Goal: Task Accomplishment & Management: Use online tool/utility

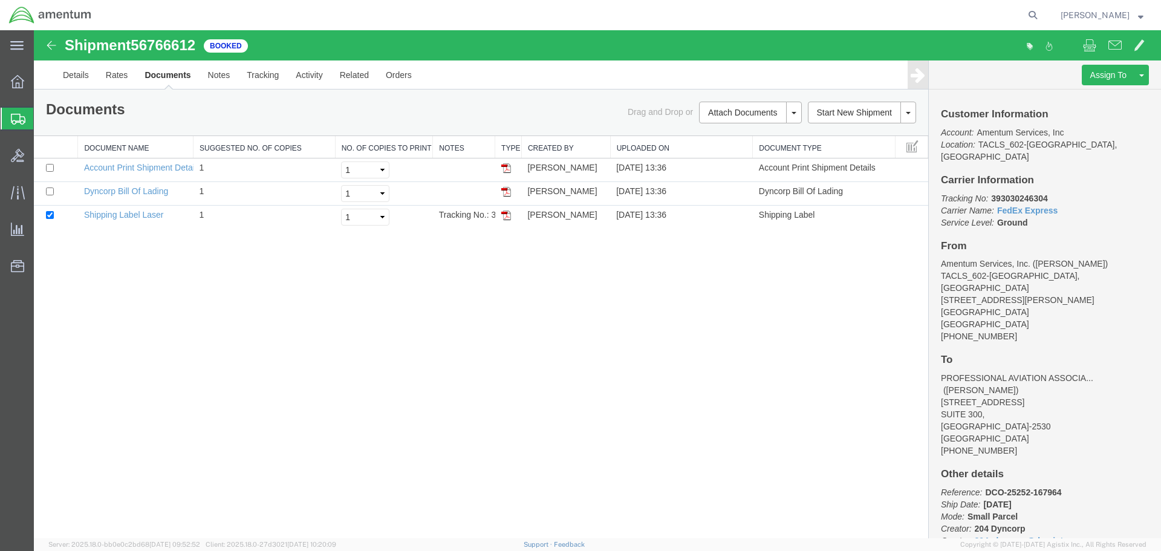
drag, startPoint x: 69, startPoint y: 137, endPoint x: 132, endPoint y: 151, distance: 64.9
click at [0, 0] on span "Shipment Manager" at bounding box center [0, 0] width 0 height 0
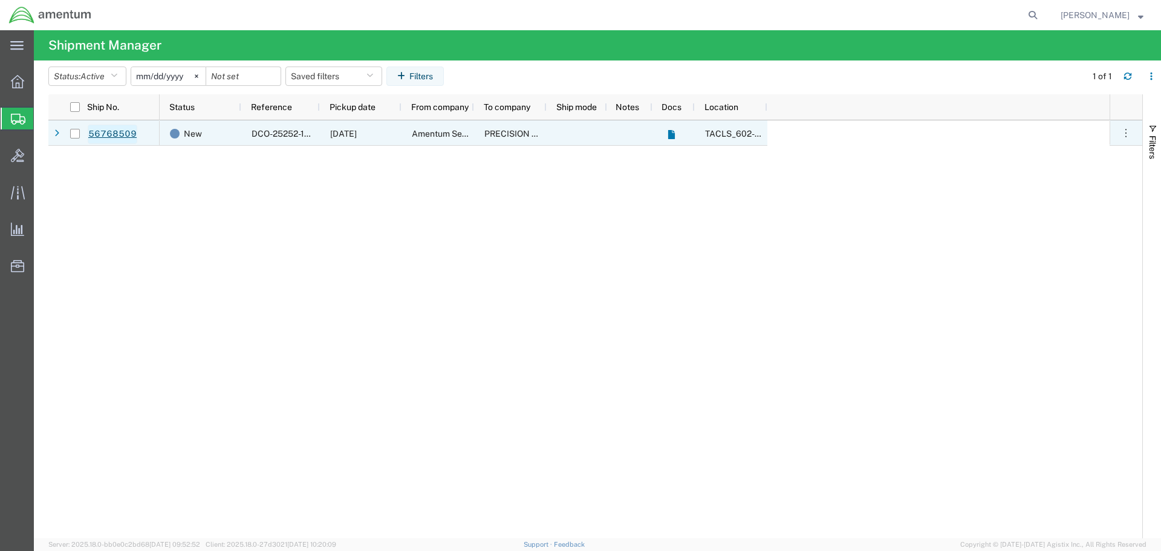
click at [114, 133] on link "56768509" at bounding box center [113, 134] width 50 height 19
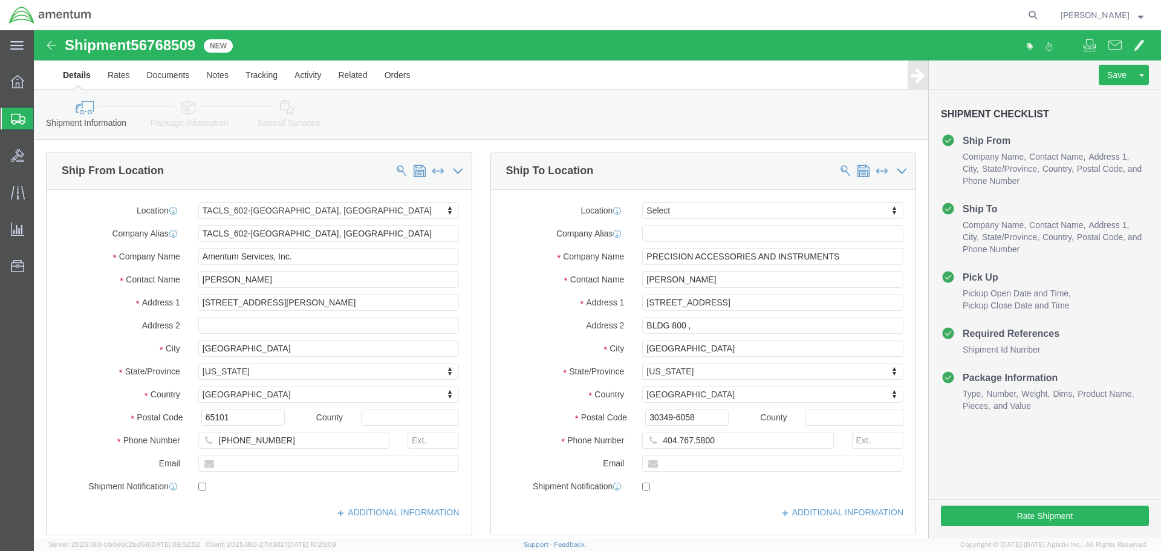
select select "42707"
select select
click button "Rate Shipment"
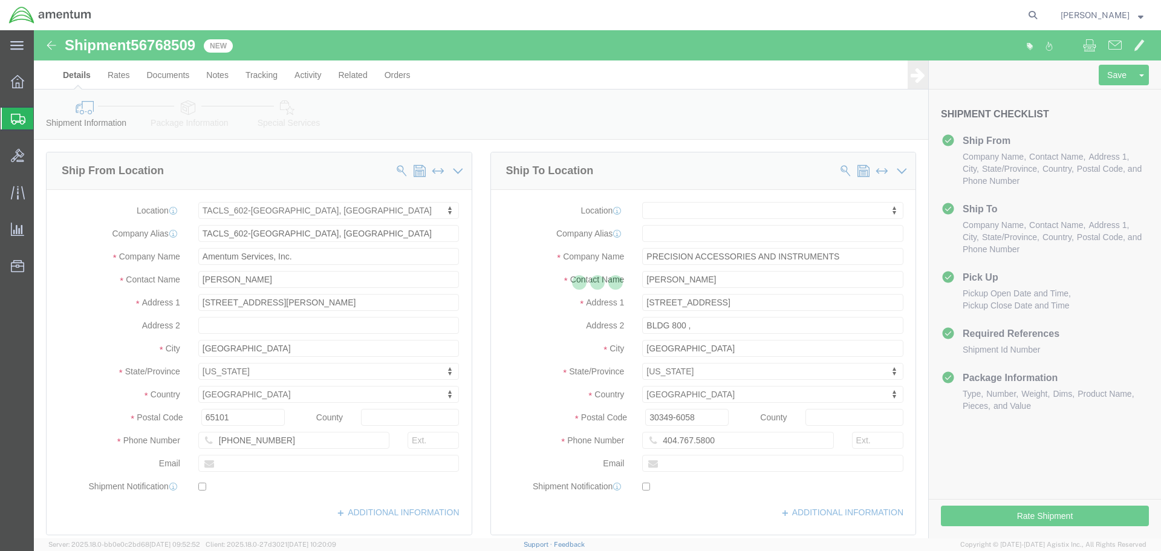
select select "42707"
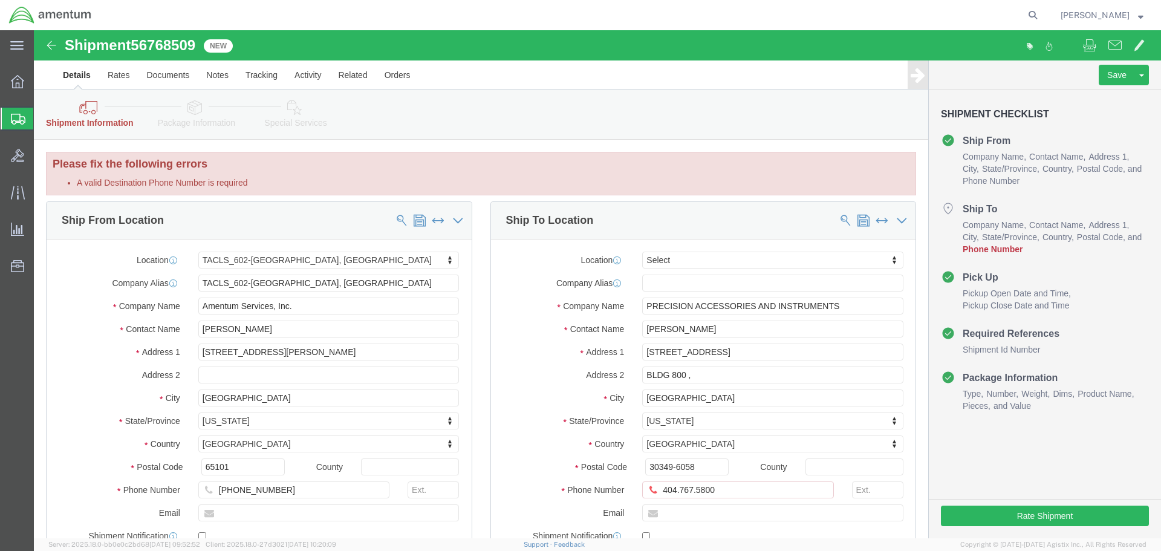
scroll to position [60, 0]
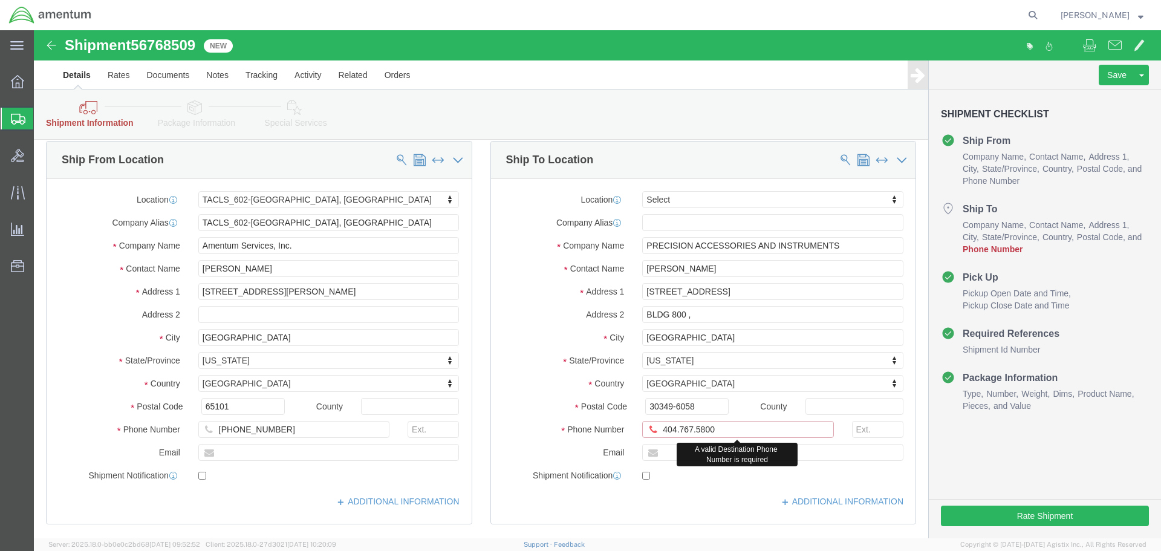
click input "404.767.5800"
click input "404-767.5800"
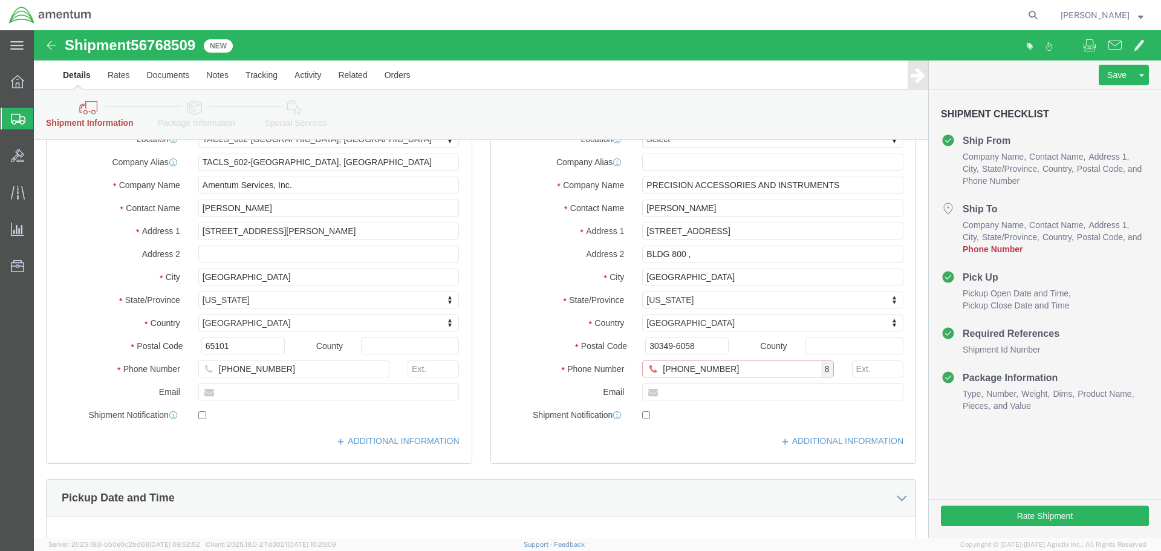
type input "[PHONE_NUMBER]"
click div "Save Assign To Clone Shipment Save As Template Shipment Checklist Ship From Com…"
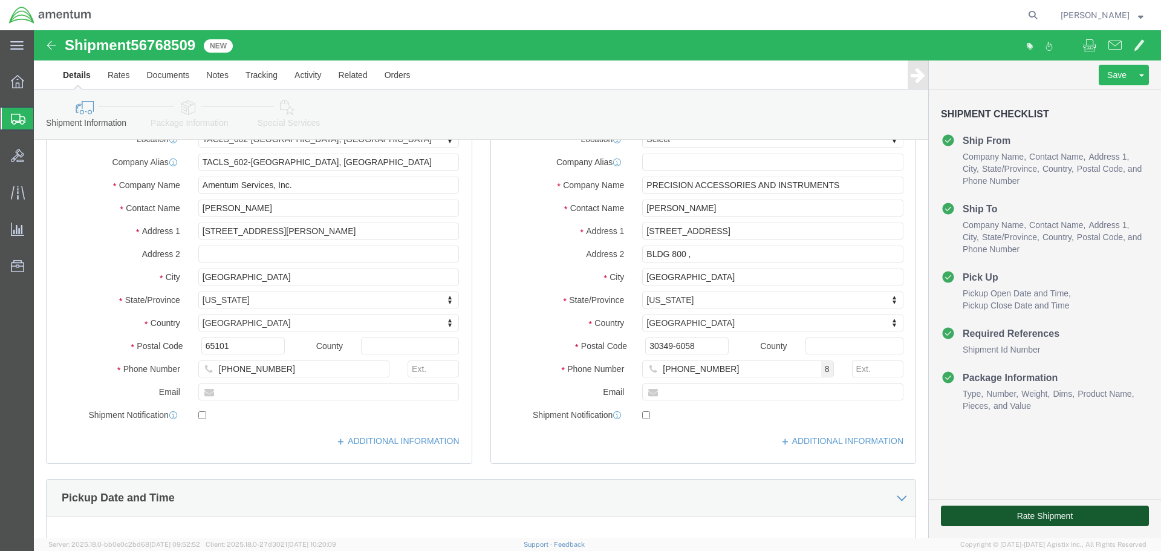
click button "Rate Shipment"
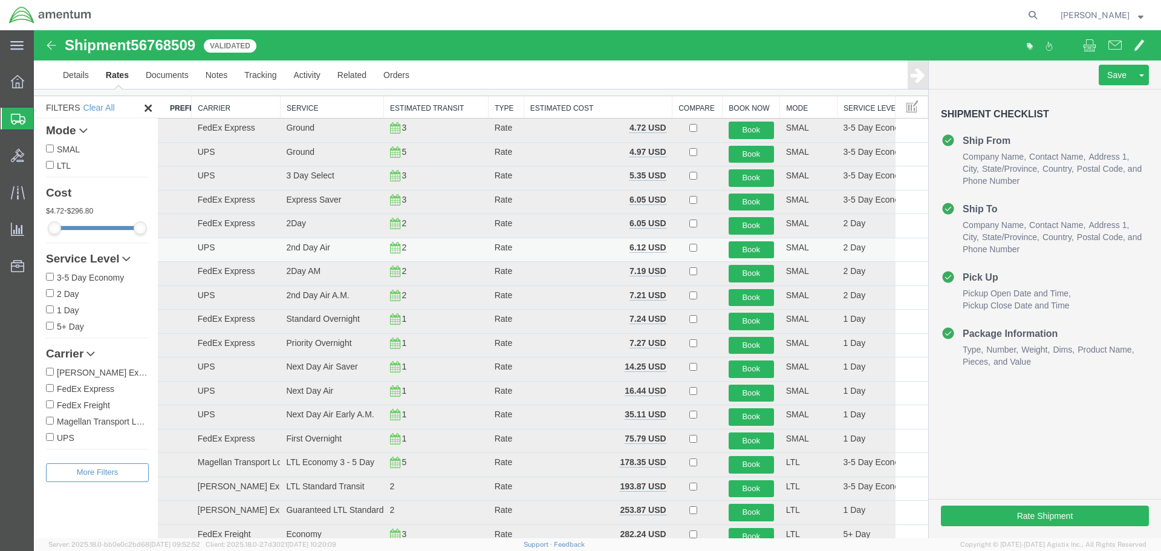
scroll to position [0, 0]
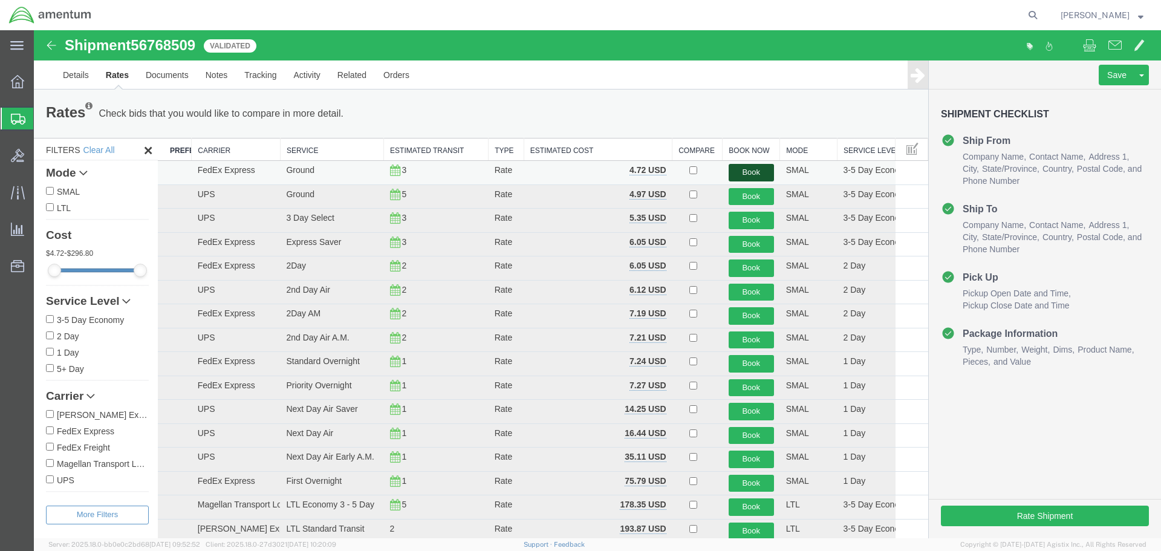
click at [751, 174] on button "Book" at bounding box center [751, 173] width 45 height 18
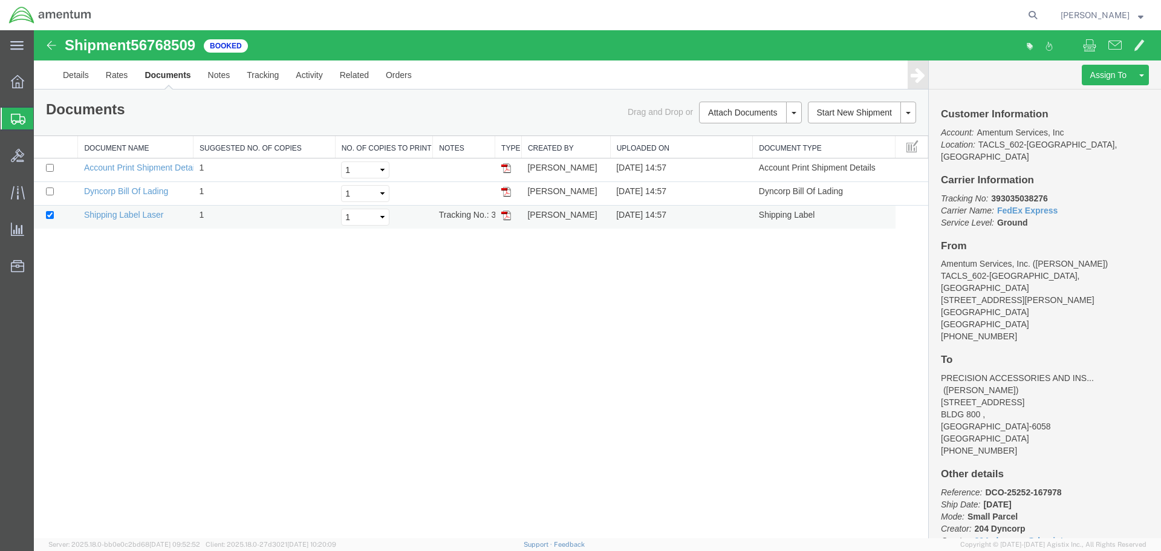
drag, startPoint x: 510, startPoint y: 218, endPoint x: 523, endPoint y: 224, distance: 14.9
click at [510, 218] on img at bounding box center [506, 215] width 10 height 10
